Goal: Task Accomplishment & Management: Manage account settings

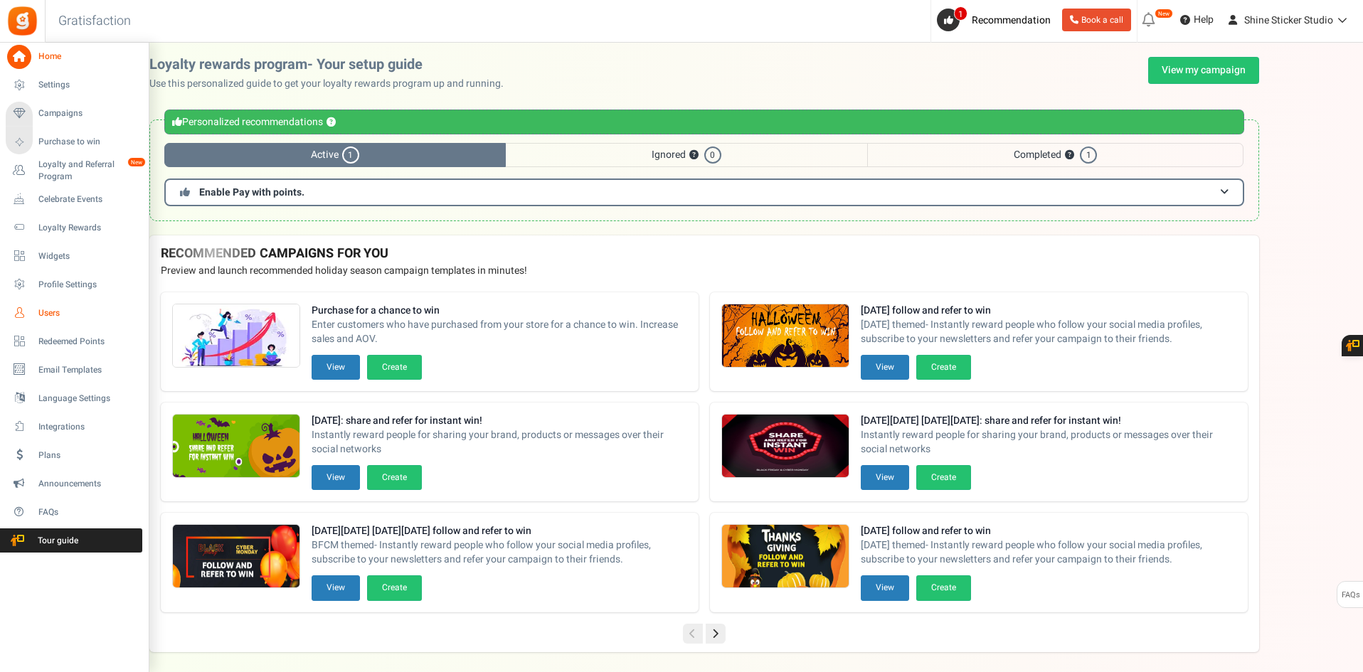
click at [41, 316] on span "Users" at bounding box center [88, 313] width 100 height 12
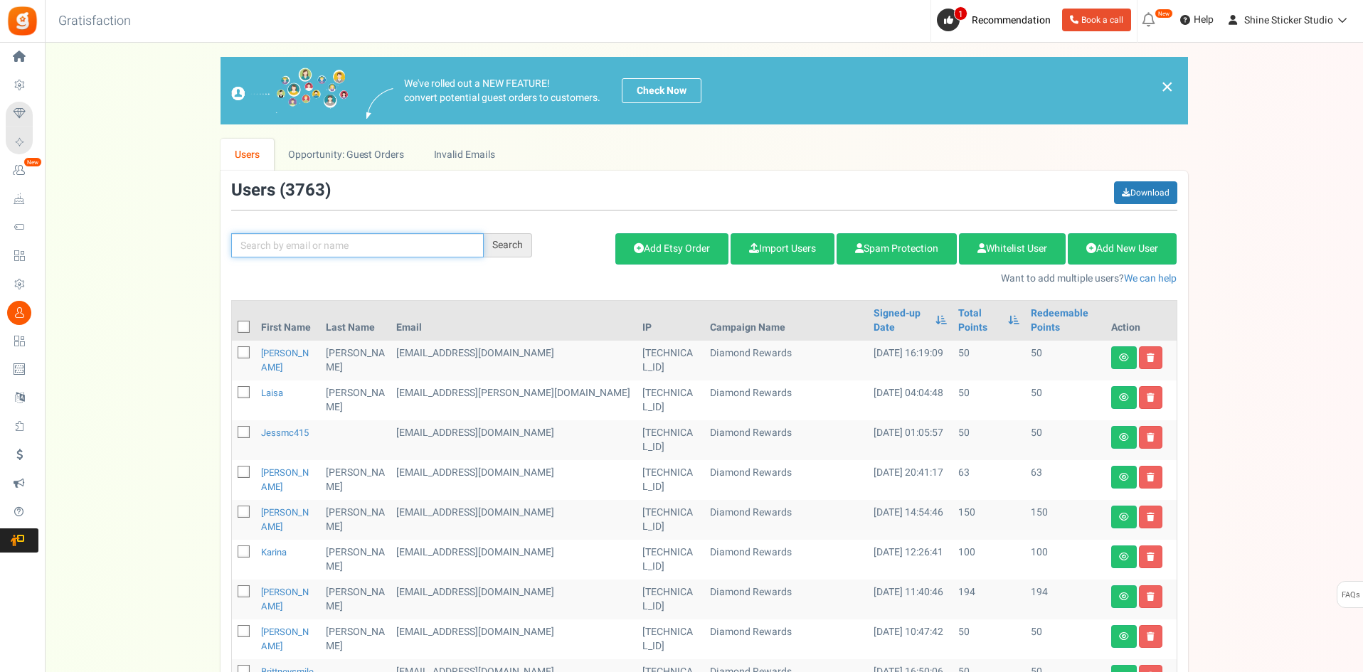
click at [300, 244] on input "text" at bounding box center [357, 245] width 253 height 24
paste input "Kali.planz@gmail.com"
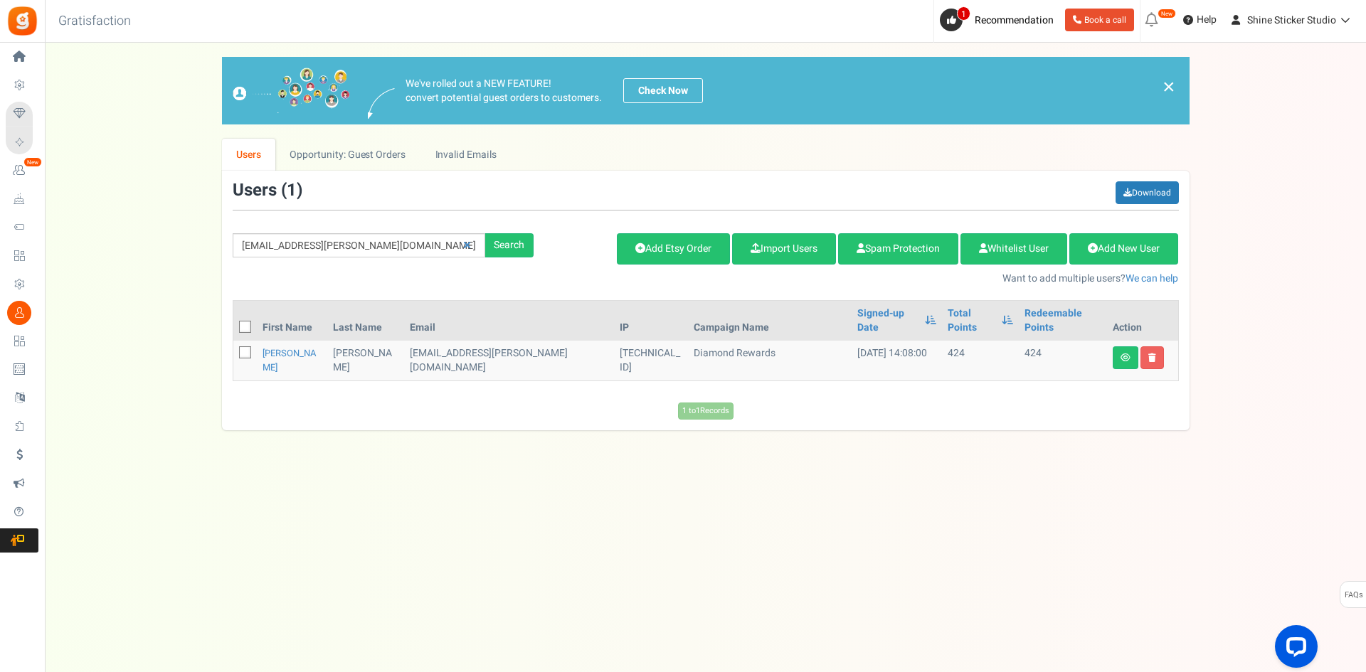
click at [907, 619] on div "View less View more × [NEW!] Include taxes and shipping when rewarding points f…" at bounding box center [683, 343] width 1366 height 601
click at [282, 250] on input "Kali.planz@gmail.com" at bounding box center [359, 245] width 253 height 24
paste input "simply1jaylee"
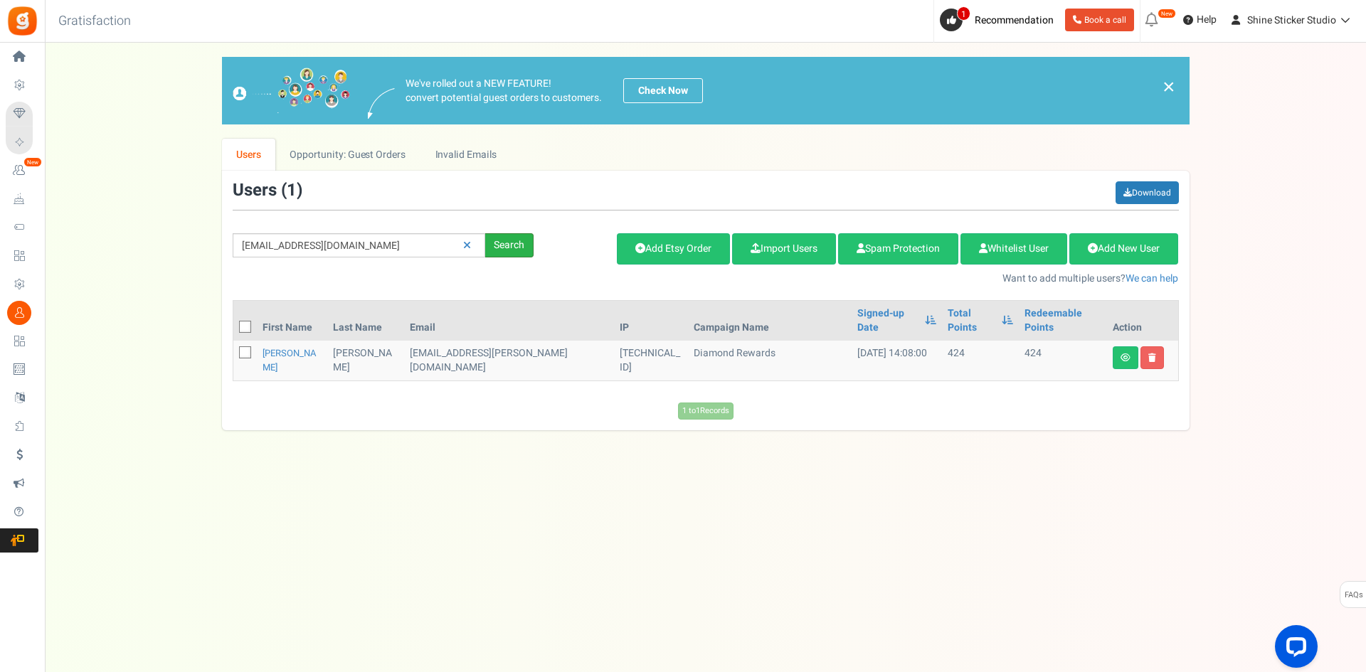
click at [514, 246] on div "Search" at bounding box center [509, 245] width 48 height 24
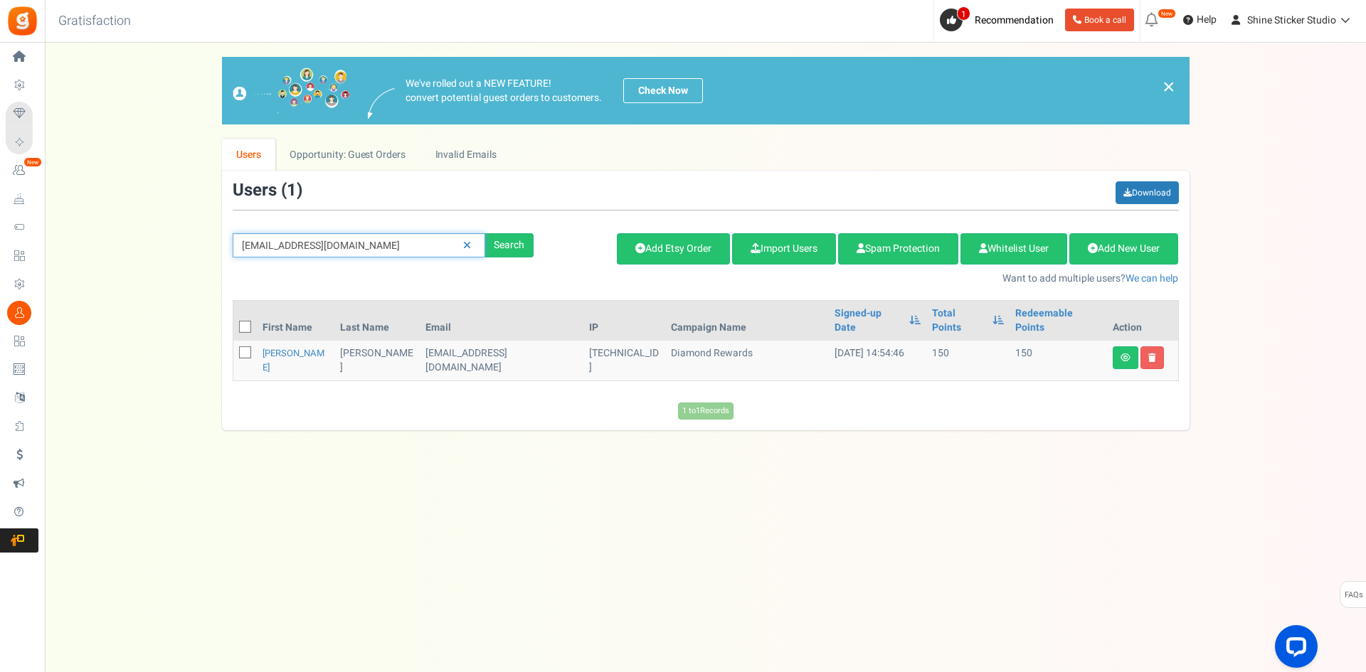
click at [330, 241] on input "[EMAIL_ADDRESS][DOMAIN_NAME]" at bounding box center [359, 245] width 253 height 24
paste input "Kali.planz"
click at [511, 244] on div "Search" at bounding box center [509, 245] width 48 height 24
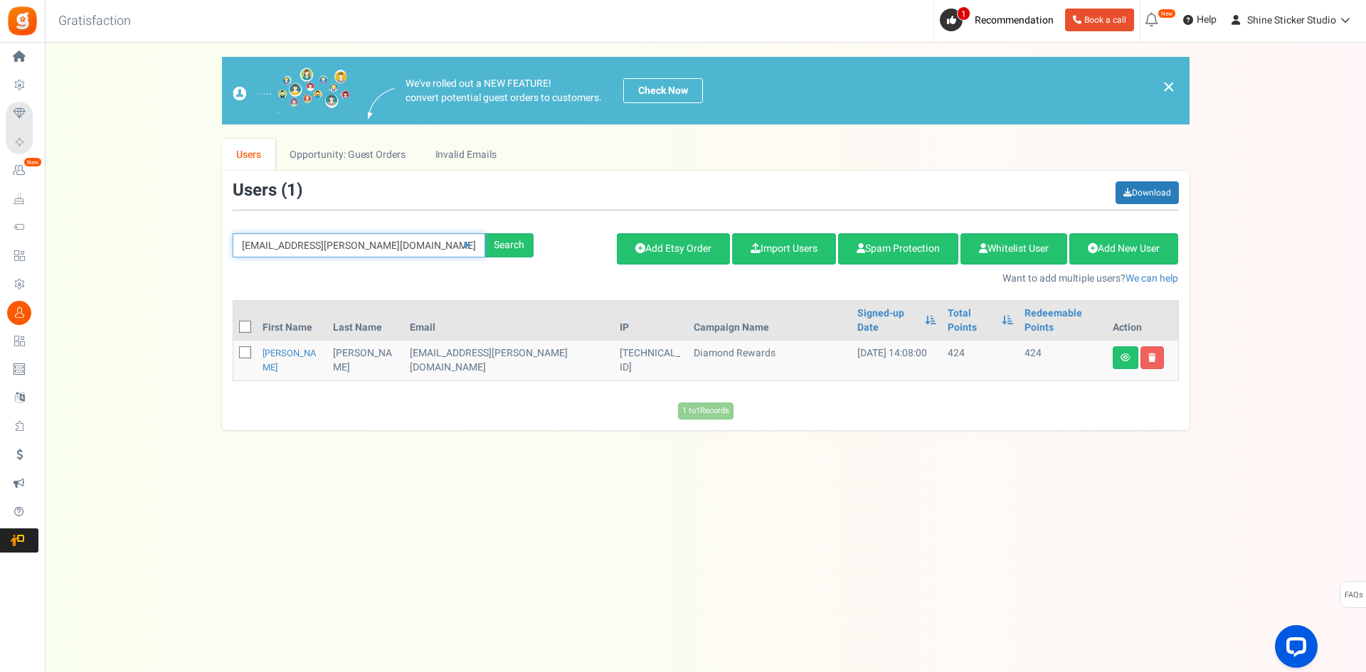
click at [315, 248] on input "Kali.planz@gmail.com" at bounding box center [359, 245] width 253 height 24
paste input "simply1jaylee"
type input "[EMAIL_ADDRESS][DOMAIN_NAME]"
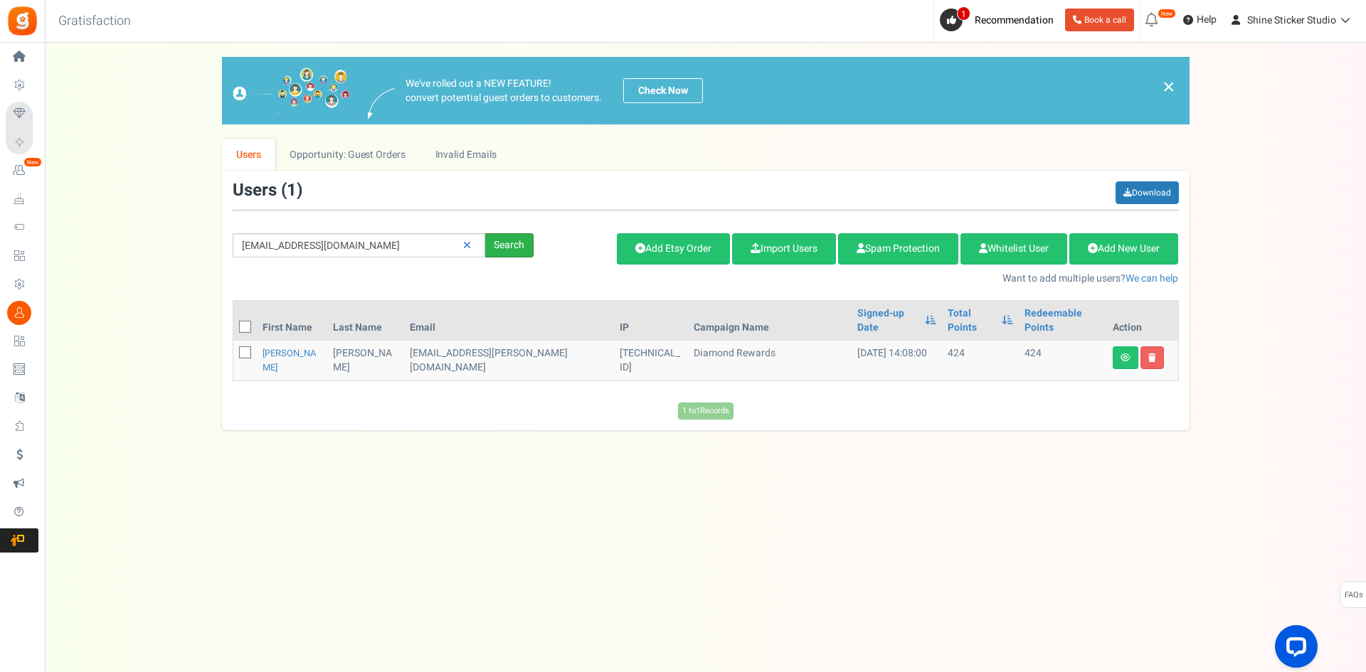
click at [504, 239] on div "Search" at bounding box center [509, 245] width 48 height 24
